Goal: Transaction & Acquisition: Purchase product/service

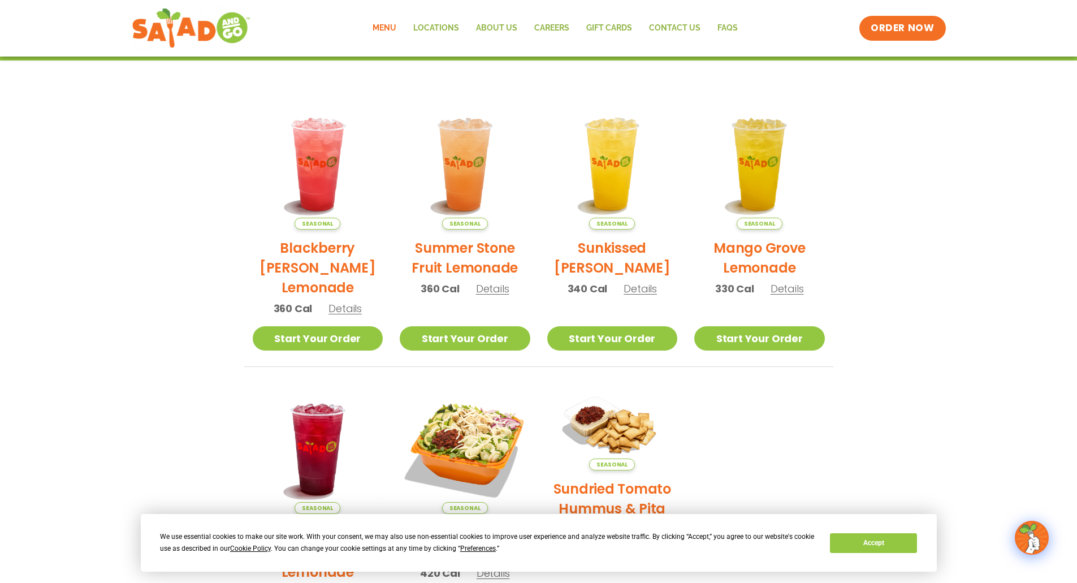
scroll to position [57, 0]
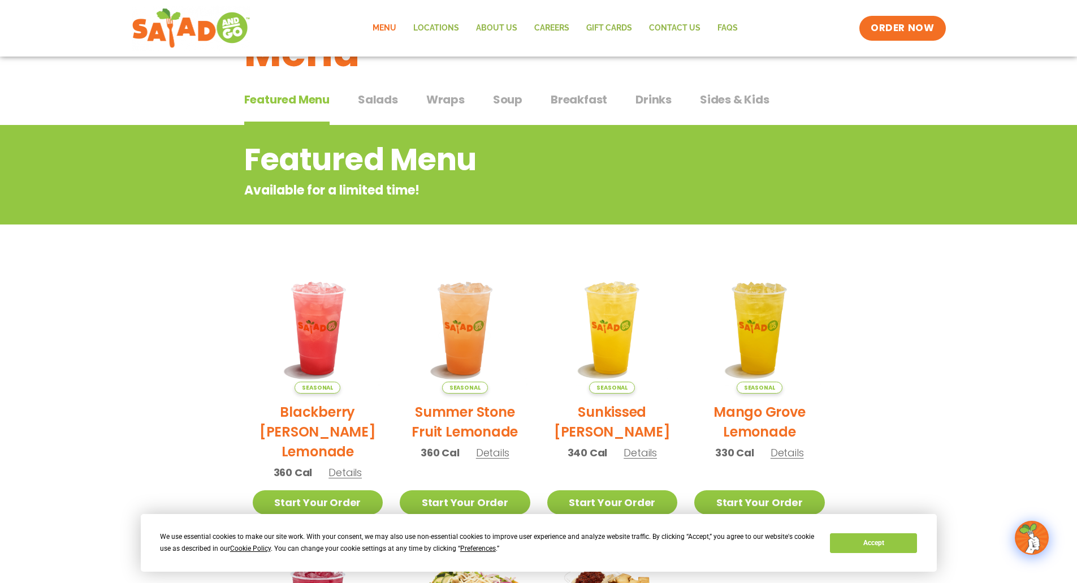
click at [577, 100] on span "Breakfast" at bounding box center [578, 99] width 57 height 17
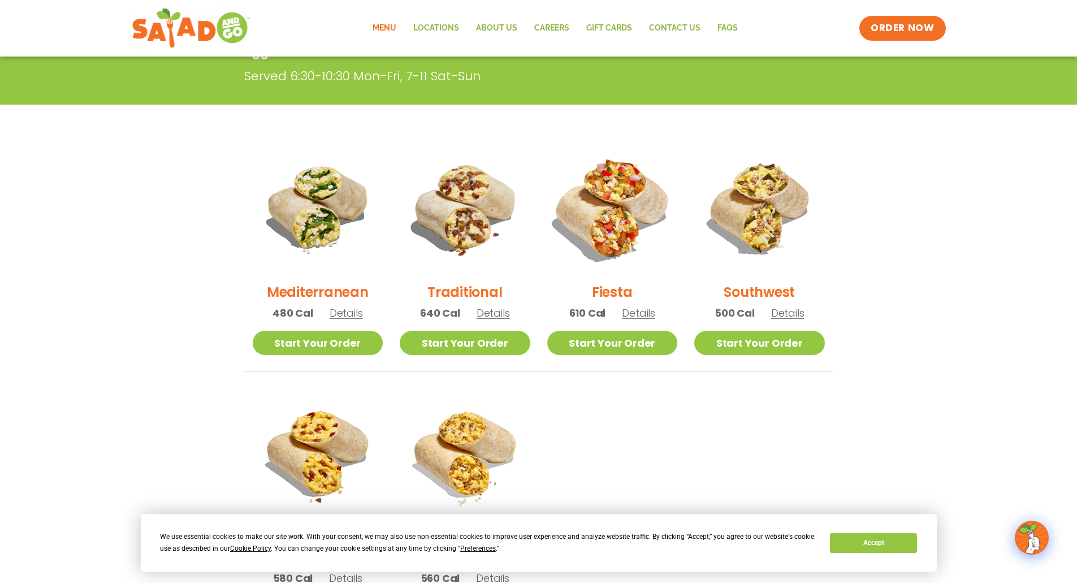
scroll to position [226, 0]
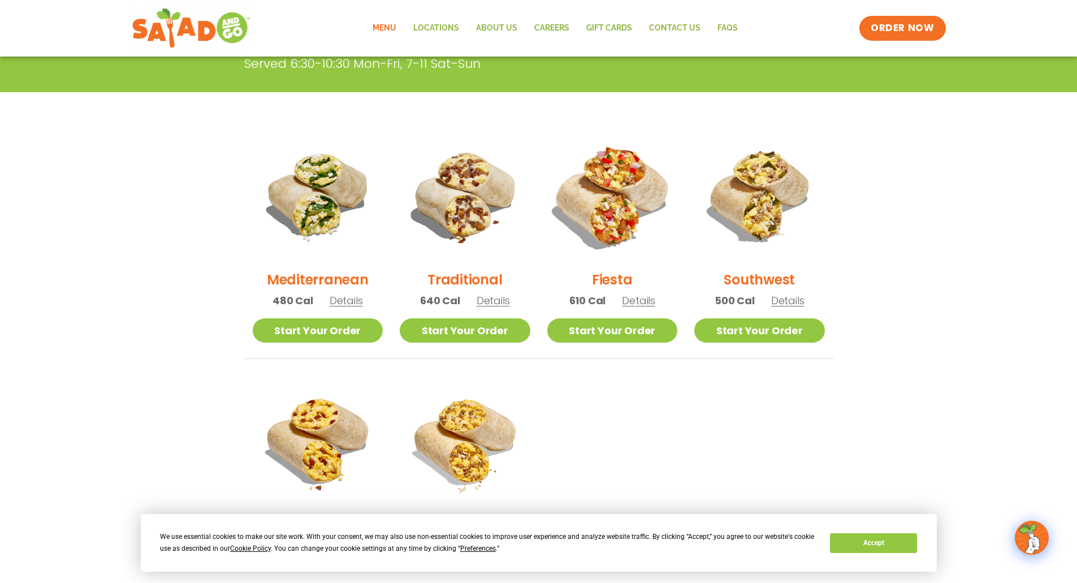
click at [617, 218] on img at bounding box center [611, 195] width 153 height 153
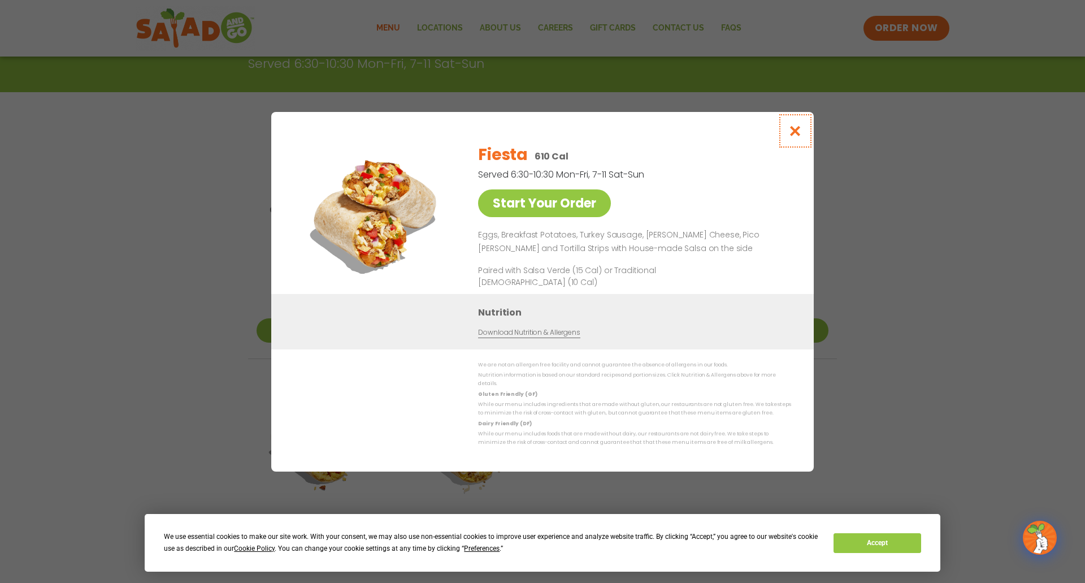
click at [798, 125] on icon "Close modal" at bounding box center [795, 131] width 14 height 12
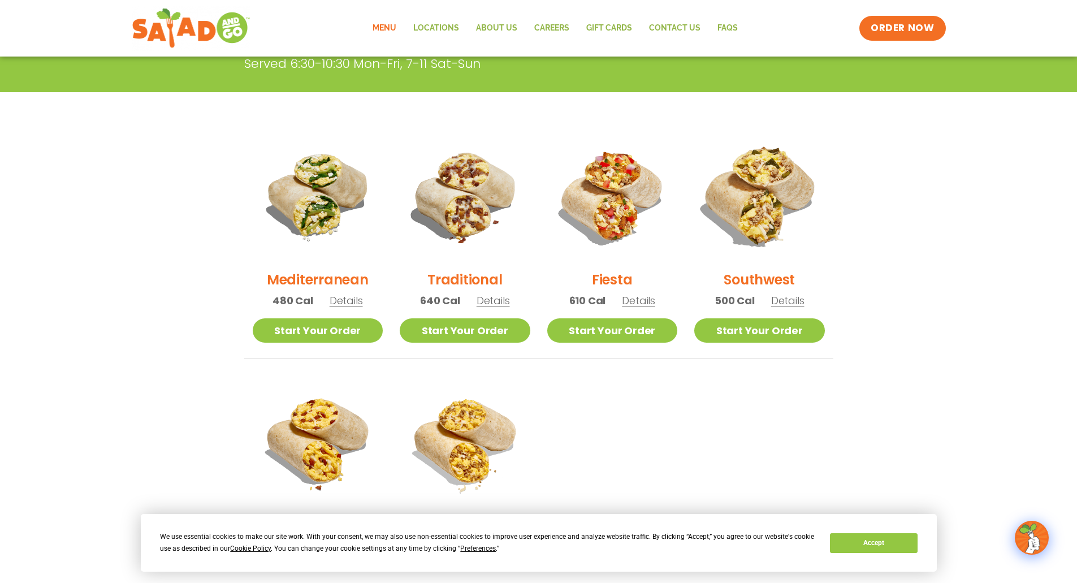
click at [754, 185] on img at bounding box center [759, 195] width 153 height 153
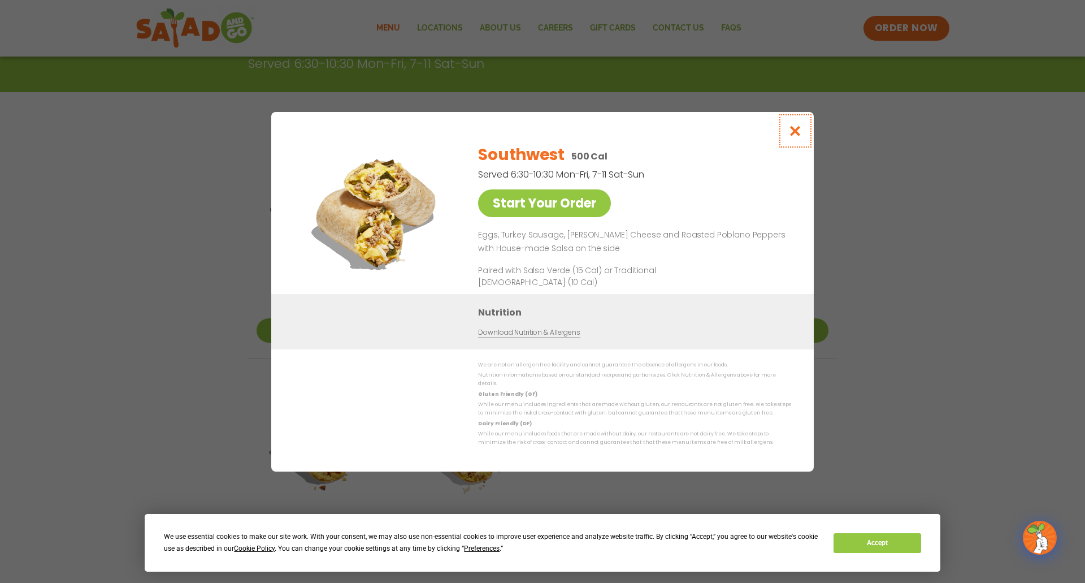
click at [792, 125] on icon "Close modal" at bounding box center [795, 131] width 14 height 12
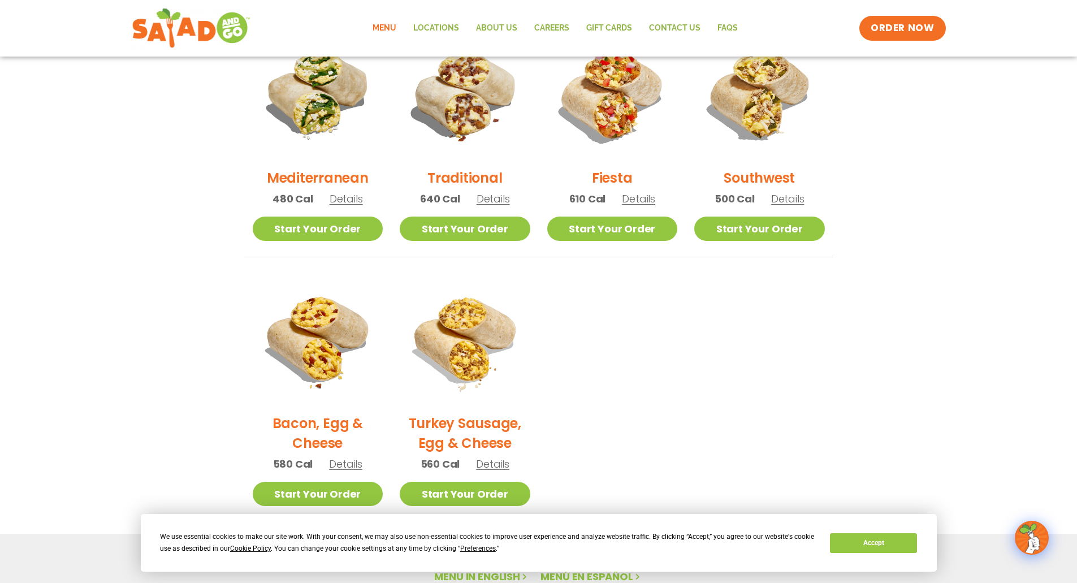
scroll to position [339, 0]
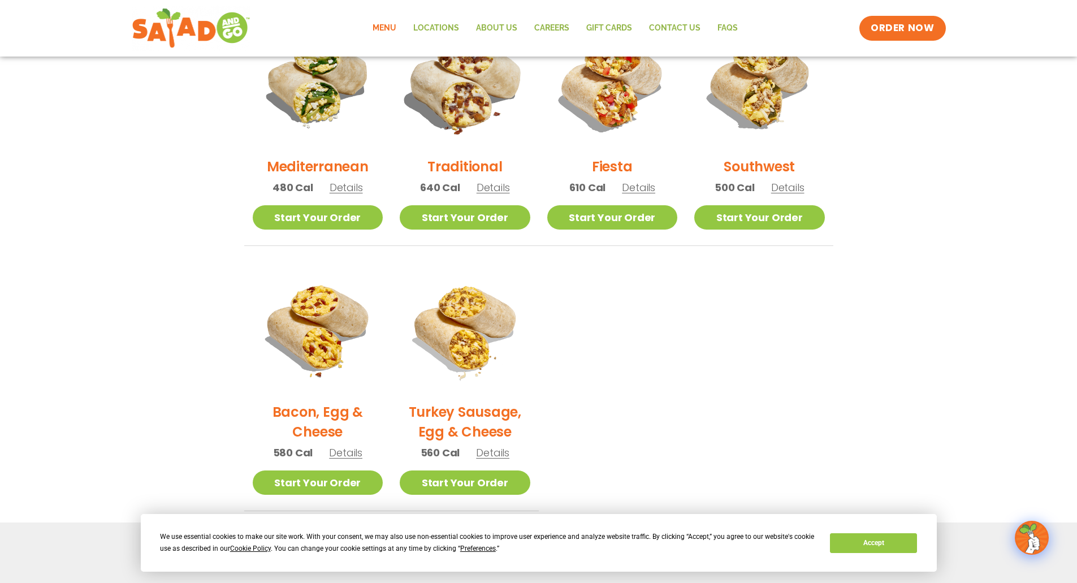
click at [472, 102] on img at bounding box center [464, 82] width 153 height 153
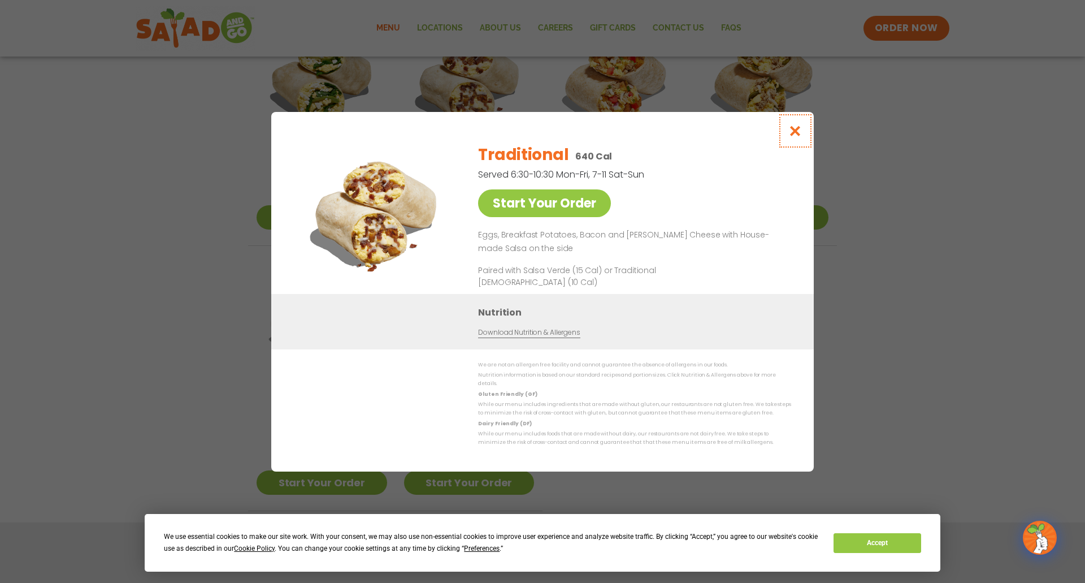
click at [801, 125] on icon "Close modal" at bounding box center [795, 131] width 14 height 12
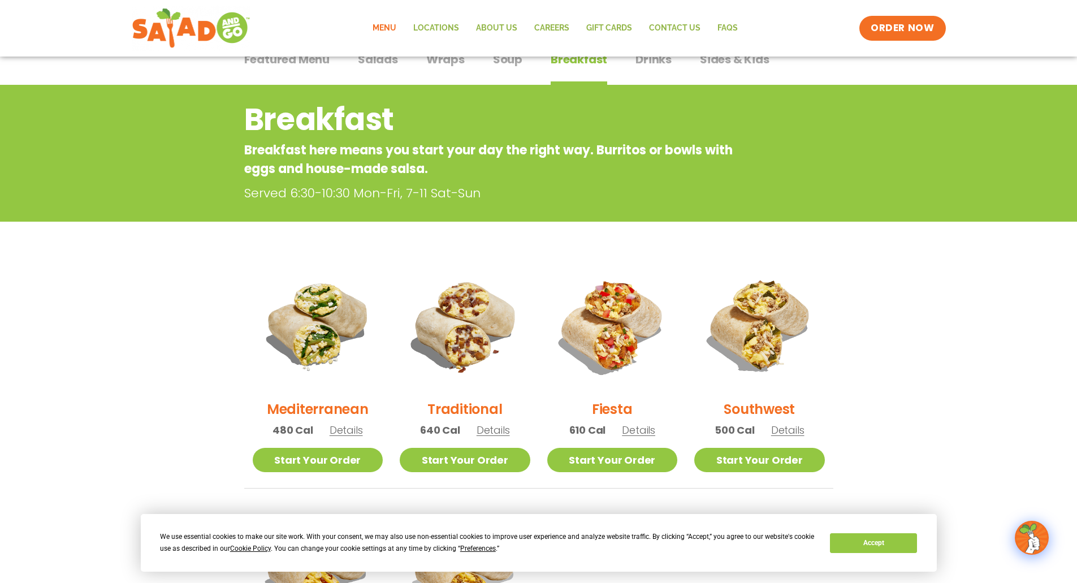
scroll to position [96, 0]
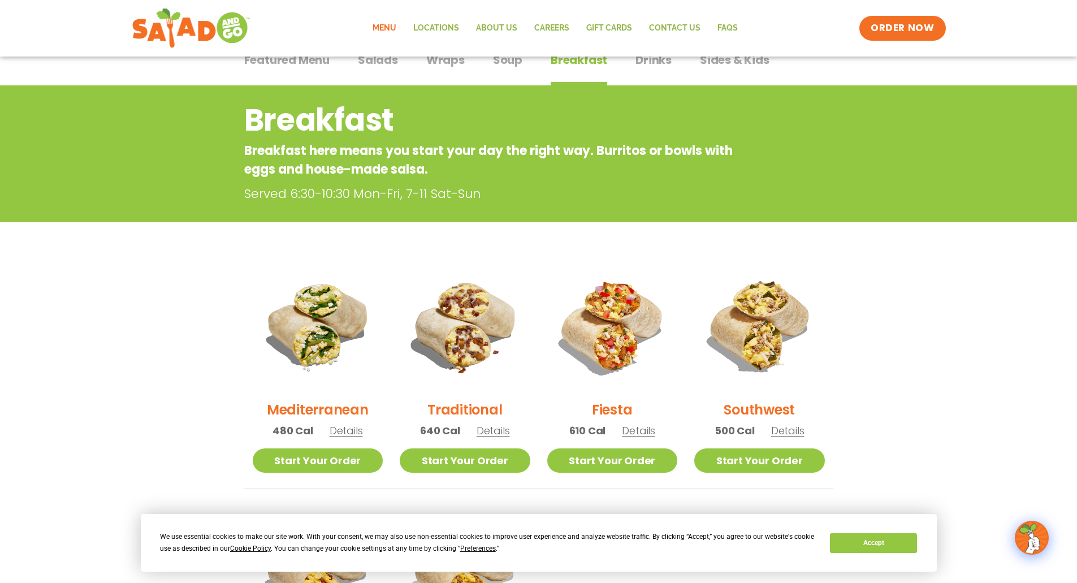
click at [371, 62] on span "Salads" at bounding box center [378, 59] width 40 height 17
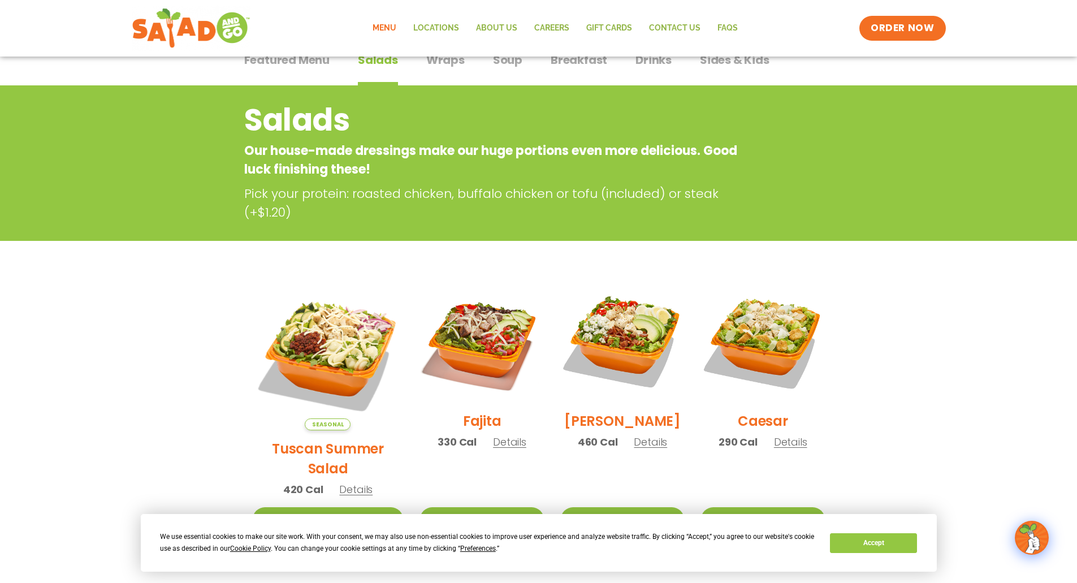
click at [576, 67] on button "Breakfast Breakfast" at bounding box center [578, 68] width 57 height 34
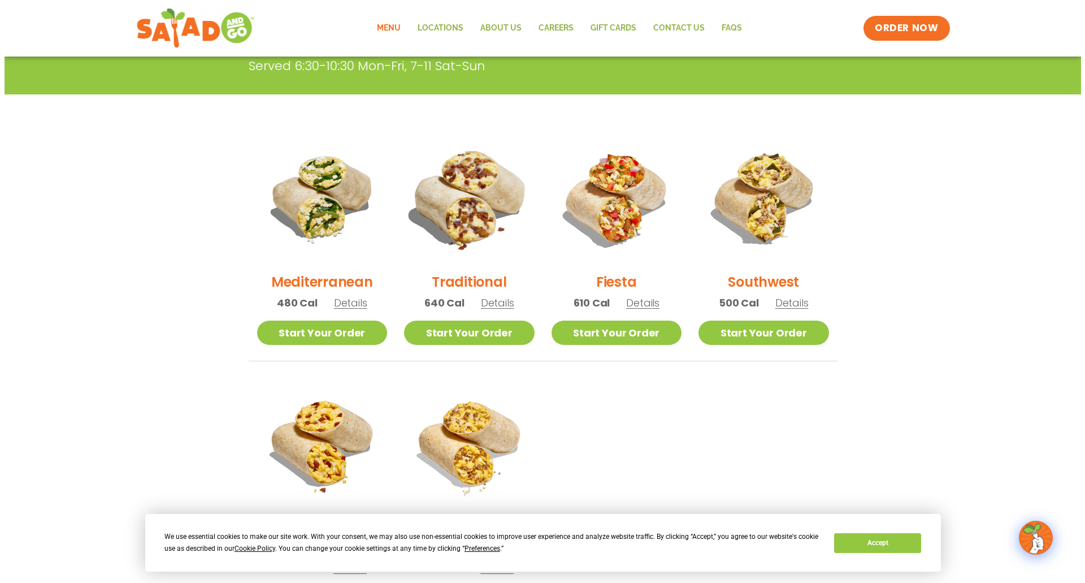
scroll to position [167, 0]
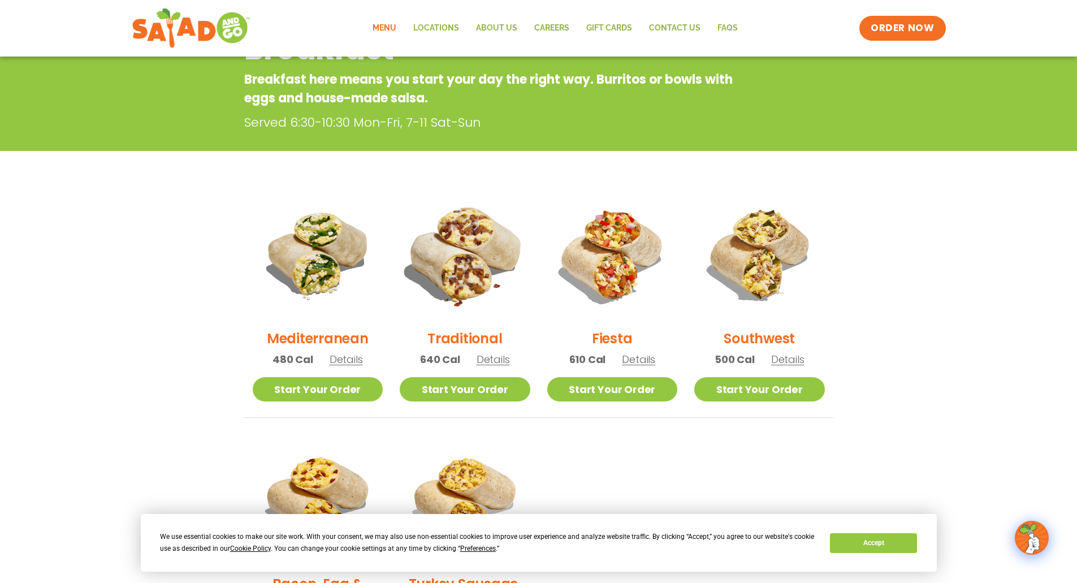
click at [500, 267] on img at bounding box center [464, 254] width 153 height 153
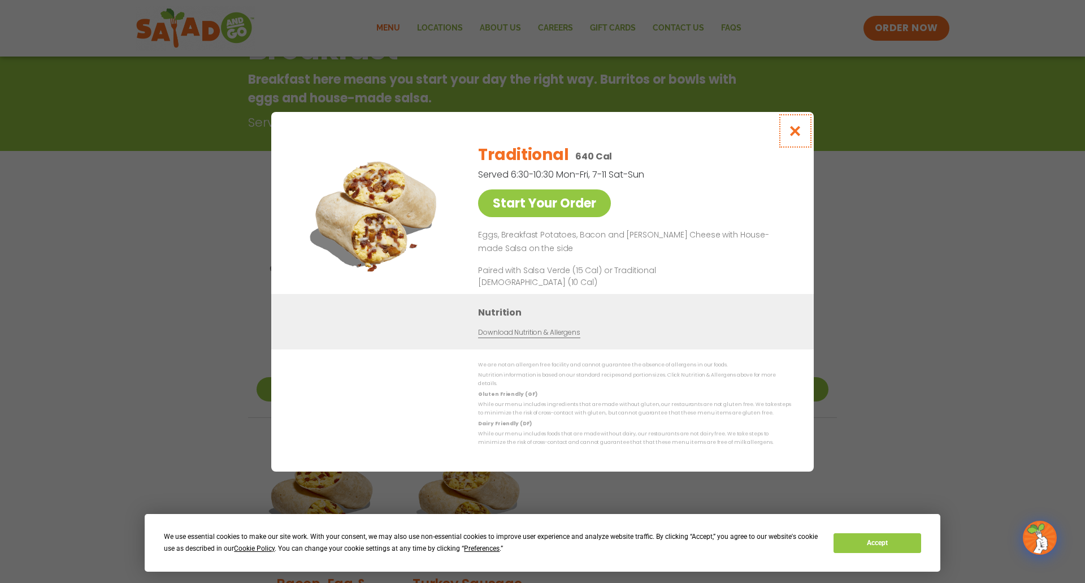
click at [798, 125] on icon "Close modal" at bounding box center [795, 131] width 14 height 12
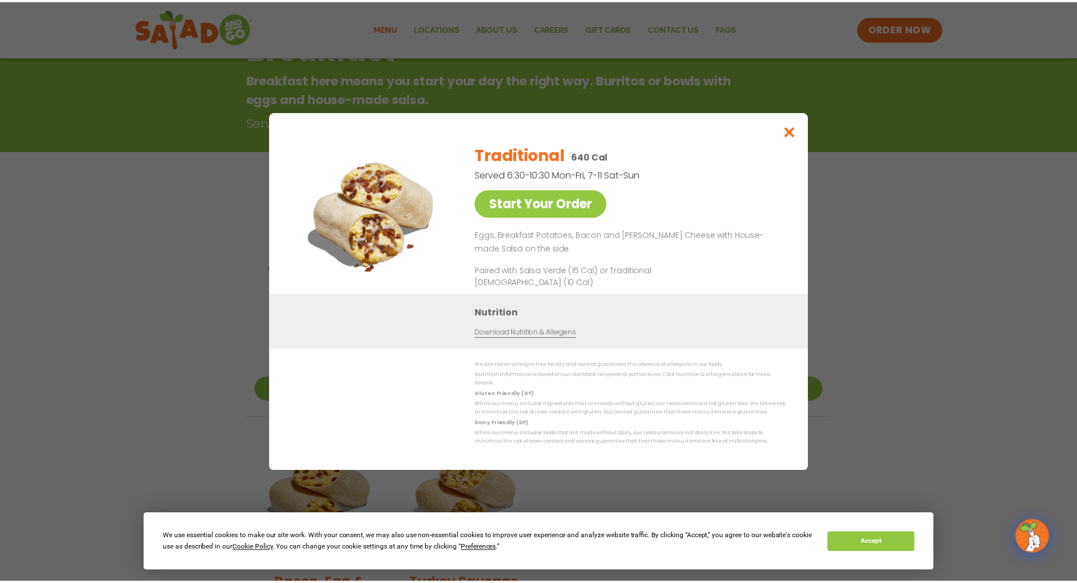
scroll to position [180, 0]
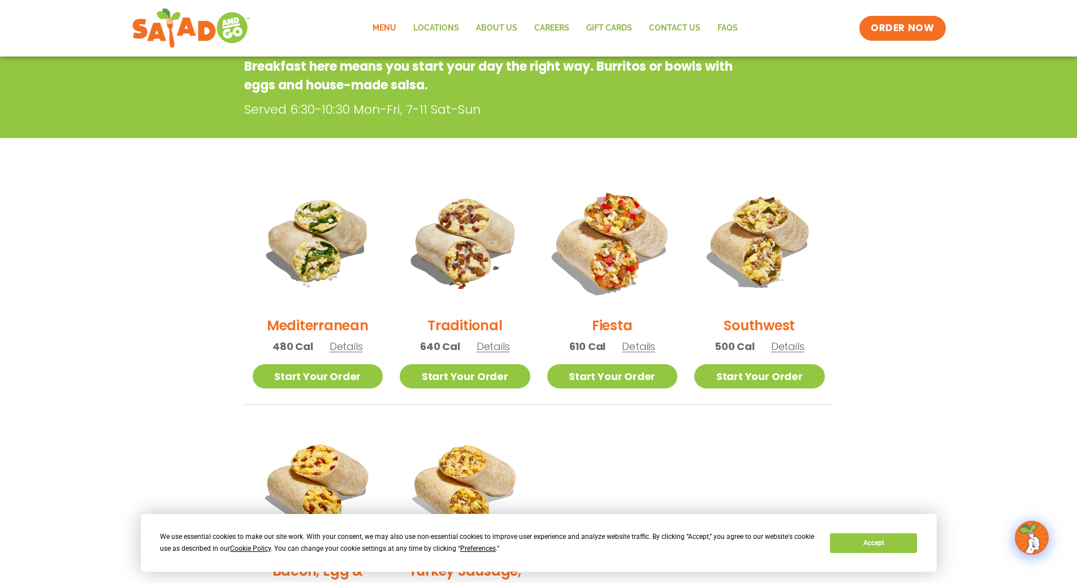
click at [629, 257] on img at bounding box center [611, 241] width 153 height 153
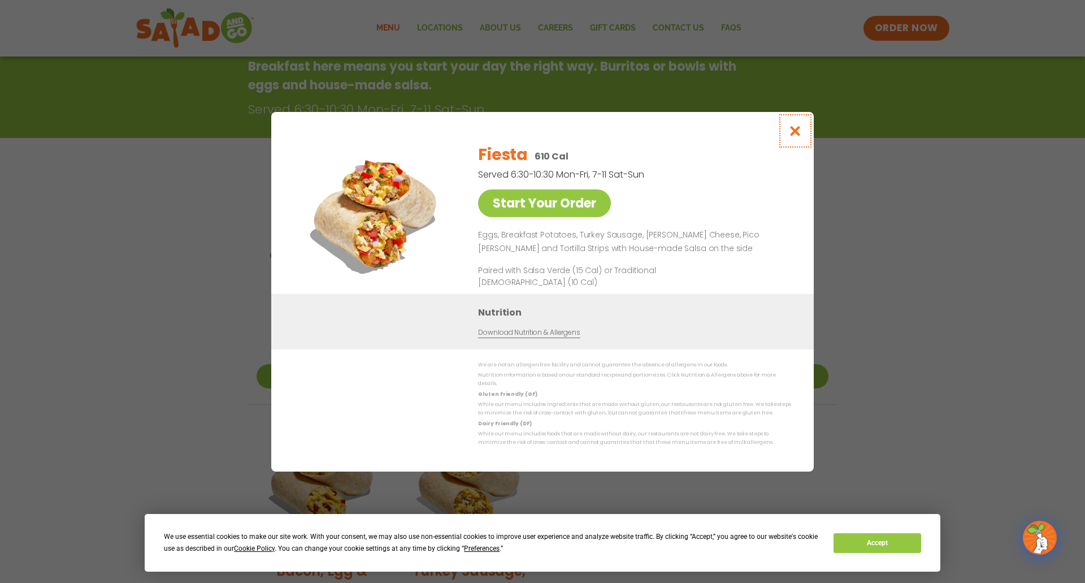
click at [792, 125] on icon "Close modal" at bounding box center [795, 131] width 14 height 12
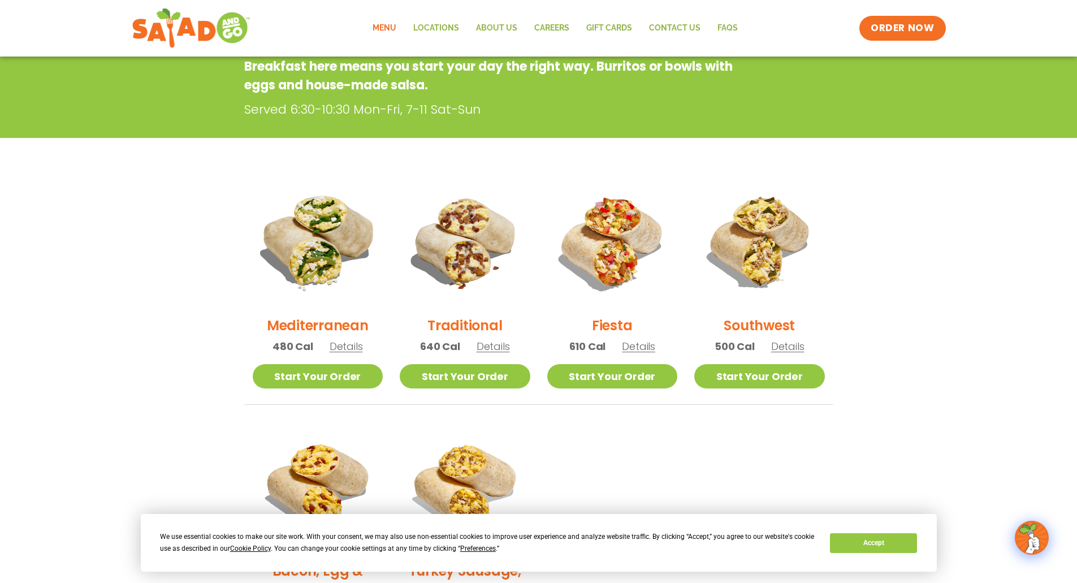
click at [319, 265] on img at bounding box center [317, 241] width 153 height 153
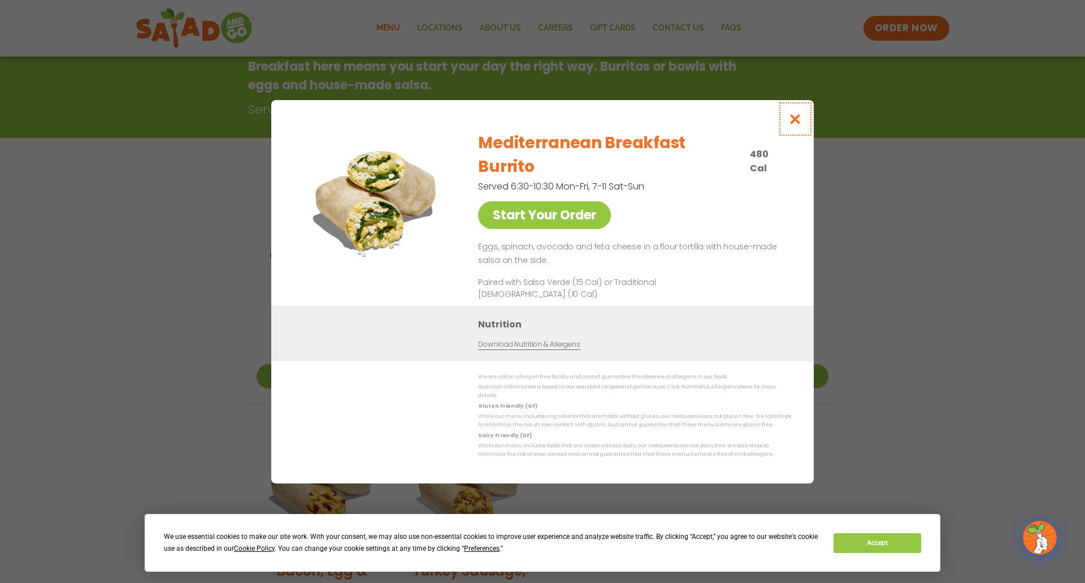
click at [793, 113] on icon "Close modal" at bounding box center [795, 119] width 14 height 12
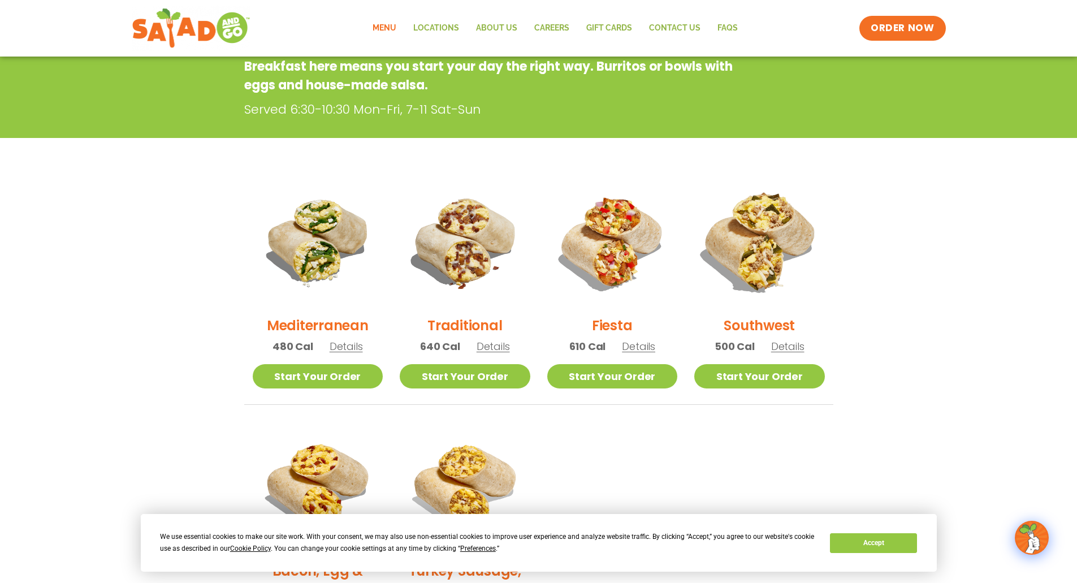
click at [775, 220] on img at bounding box center [759, 241] width 153 height 153
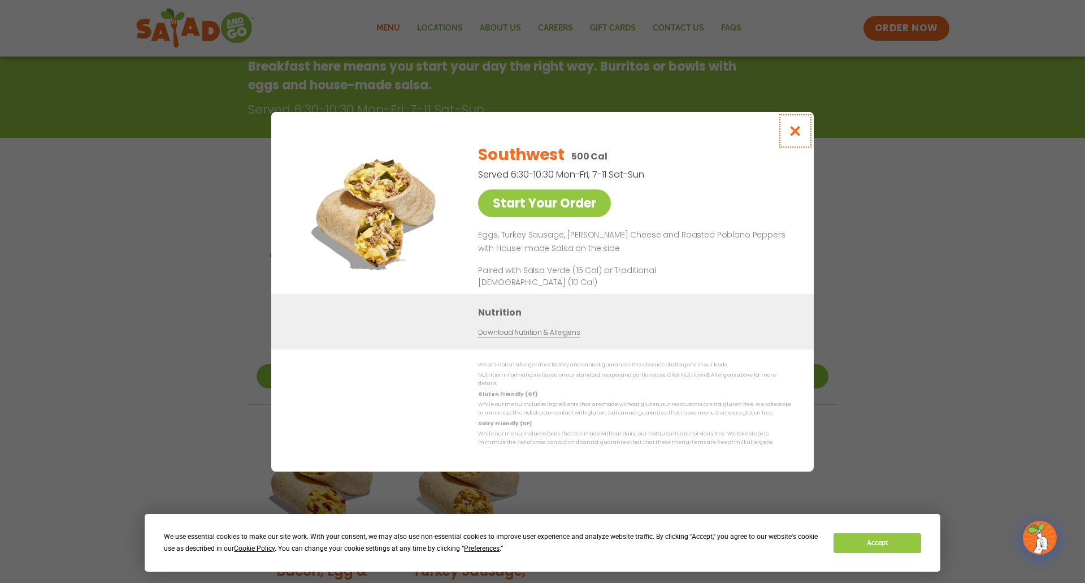
click at [793, 125] on icon "Close modal" at bounding box center [795, 131] width 14 height 12
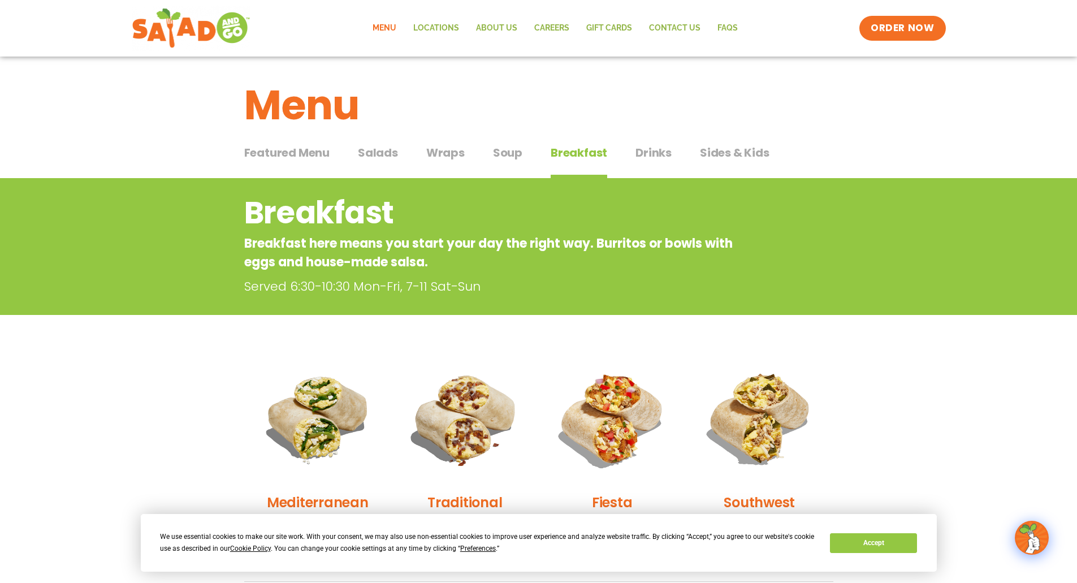
scroll to position [0, 0]
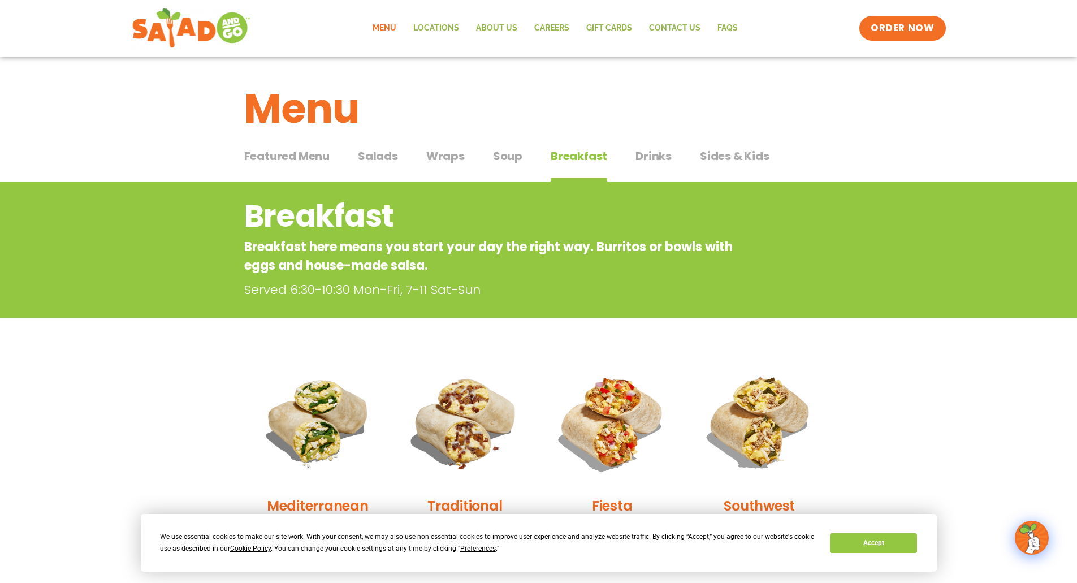
click at [388, 158] on span "Salads" at bounding box center [378, 155] width 40 height 17
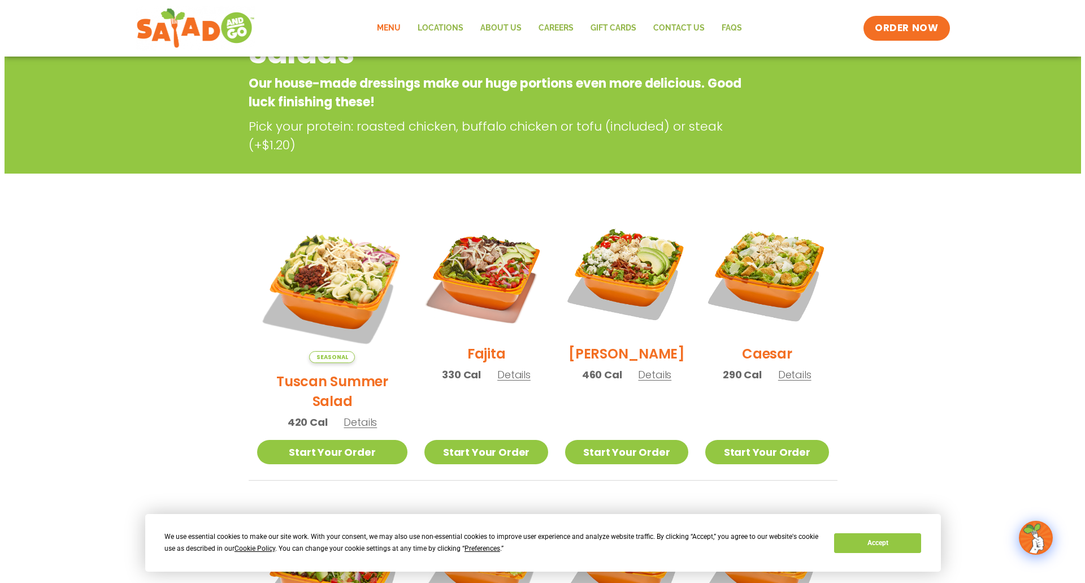
scroll to position [170, 0]
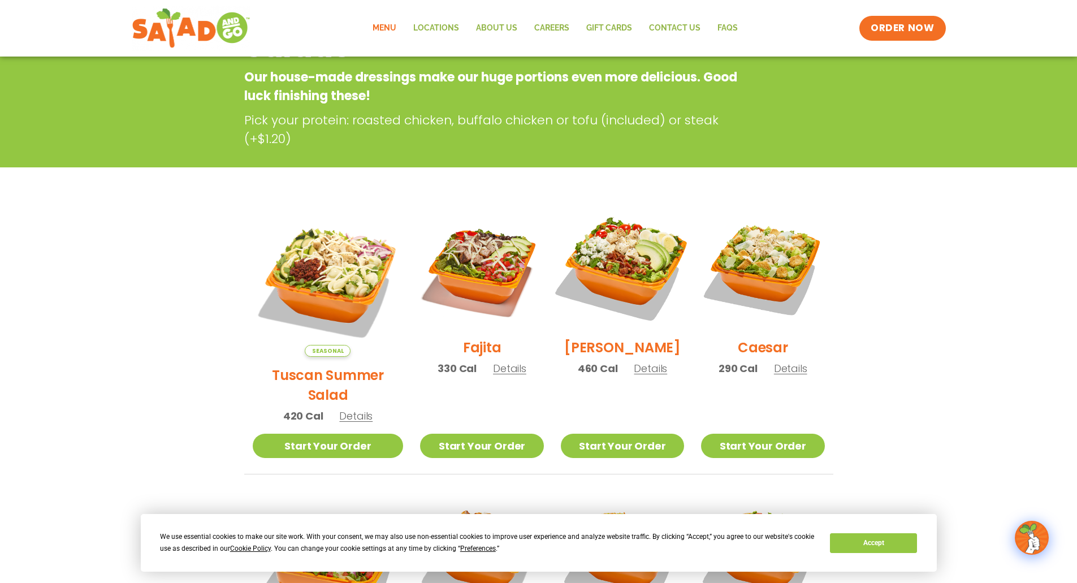
click at [639, 297] on img at bounding box center [622, 267] width 145 height 145
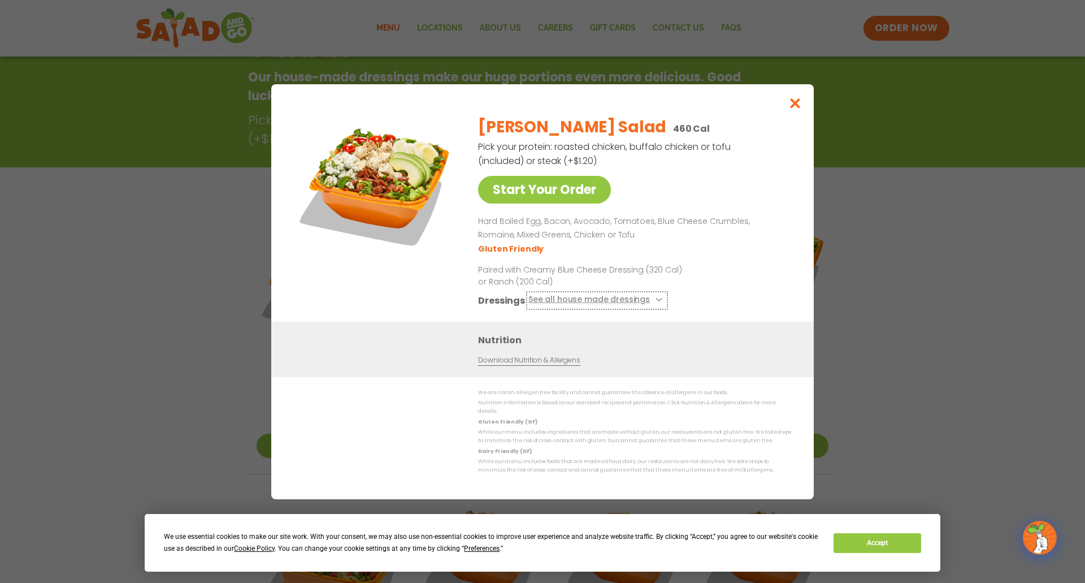
click at [583, 293] on button "See all house made dressings" at bounding box center [596, 300] width 137 height 14
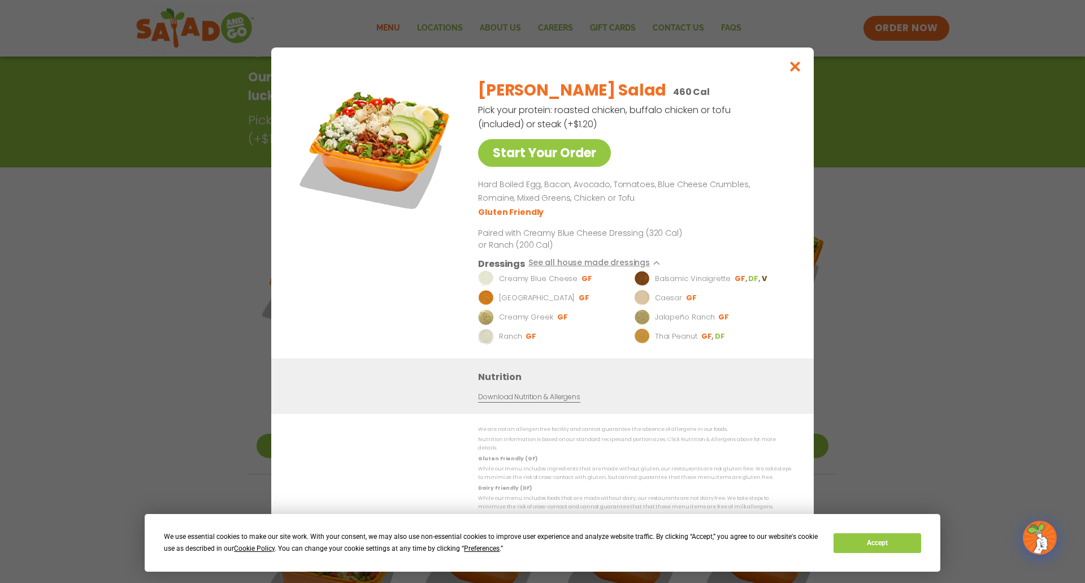
click at [380, 245] on div "Start Your Order" at bounding box center [376, 214] width 164 height 288
click at [800, 60] on icon "Close modal" at bounding box center [795, 66] width 14 height 12
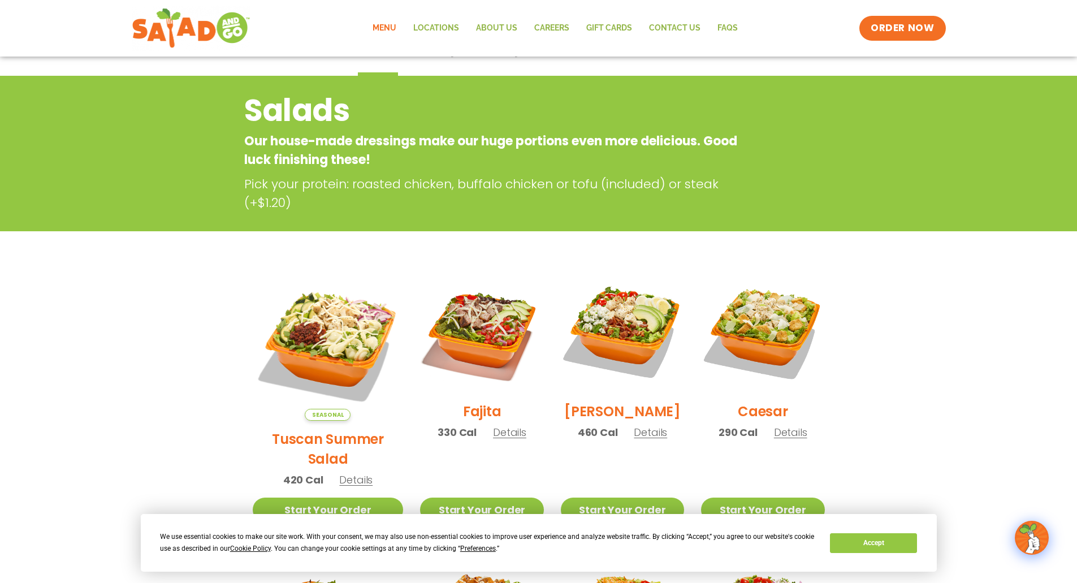
scroll to position [0, 0]
